Goal: Task Accomplishment & Management: Manage account settings

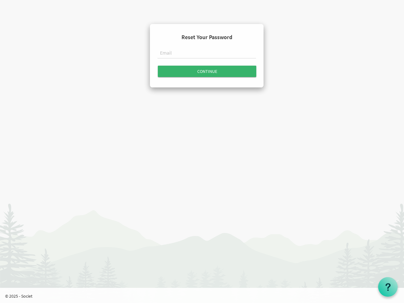
click at [207, 54] on input "text" at bounding box center [206, 53] width 98 height 11
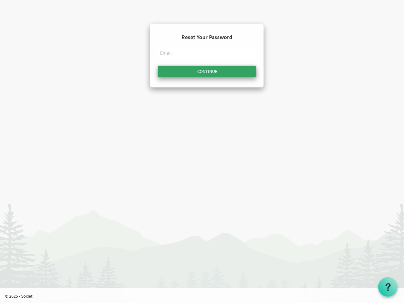
click at [207, 71] on input "Continue" at bounding box center [207, 71] width 98 height 11
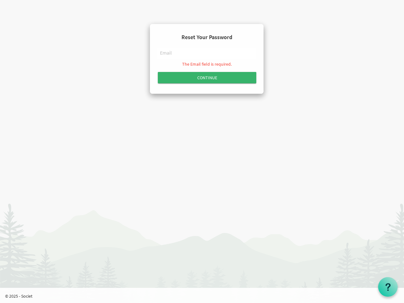
click at [388, 287] on use at bounding box center [387, 287] width 5 height 8
